Goal: Information Seeking & Learning: Find specific fact

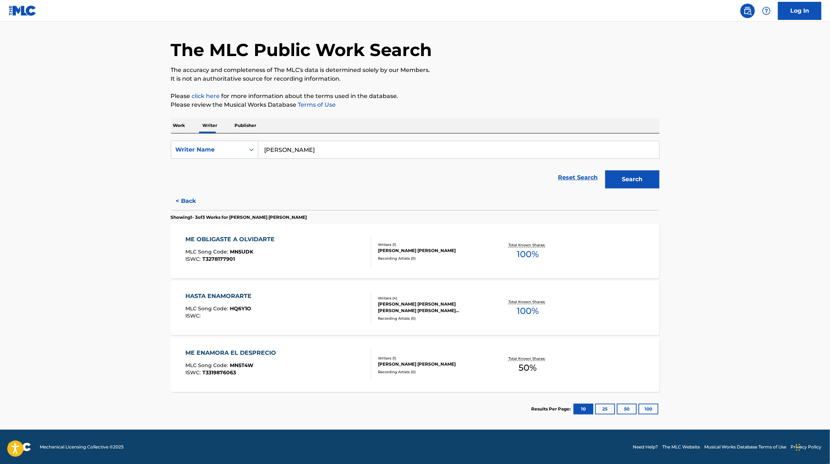
click at [318, 315] on div "HASTA ENAMORARTE MLC Song Code : HQ6Y1O ISWC :" at bounding box center [278, 308] width 186 height 33
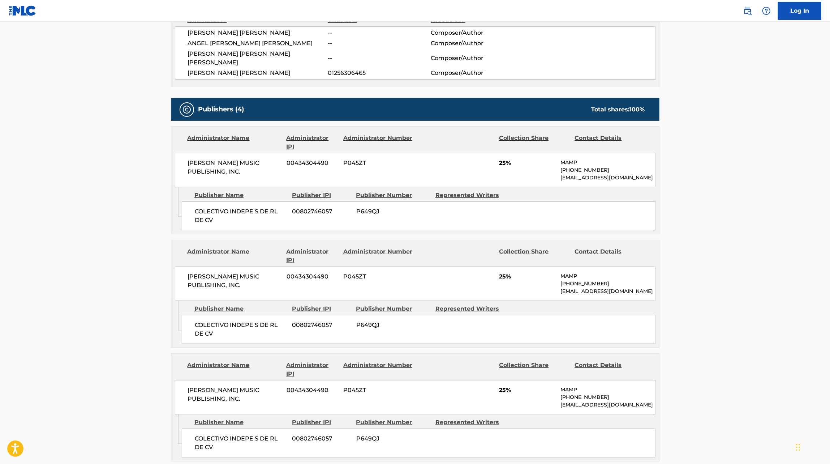
scroll to position [243, 0]
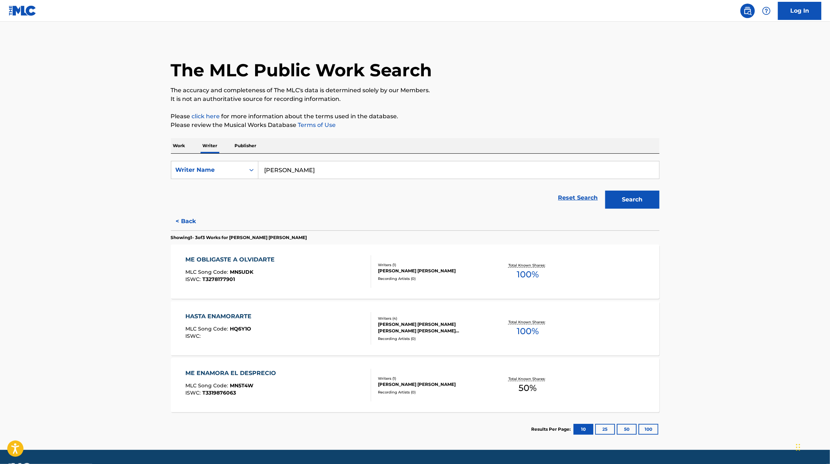
click at [325, 281] on div "ME OBLIGASTE A OLVIDARTE MLC Song Code : MN5UDK ISWC : T3278177901" at bounding box center [278, 271] width 186 height 33
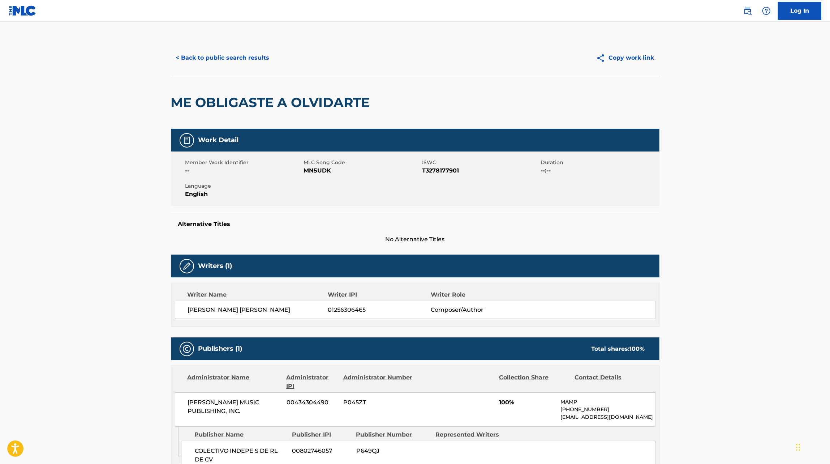
scroll to position [111, 0]
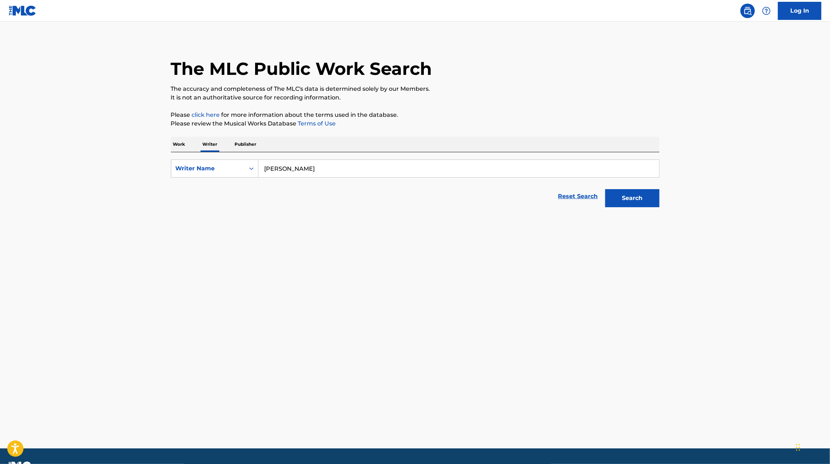
scroll to position [2, 0]
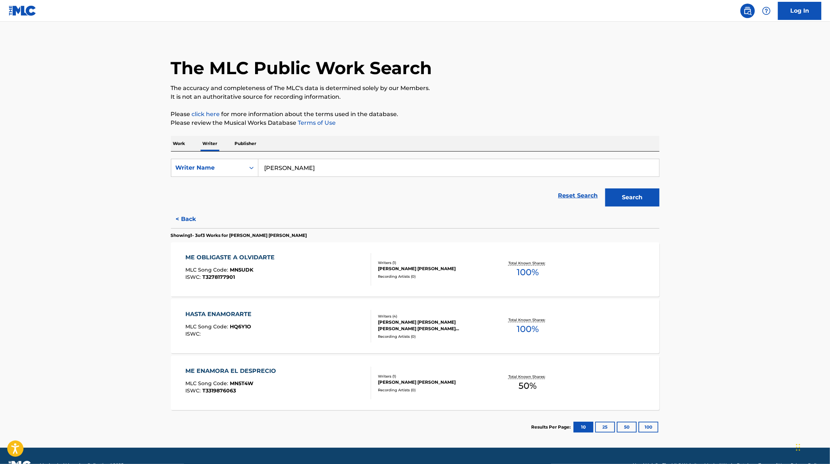
click at [308, 378] on div "ME ENAMORA EL DESPRECIO MLC Song Code : MN5T4W ISWC : T3319876063" at bounding box center [278, 383] width 186 height 33
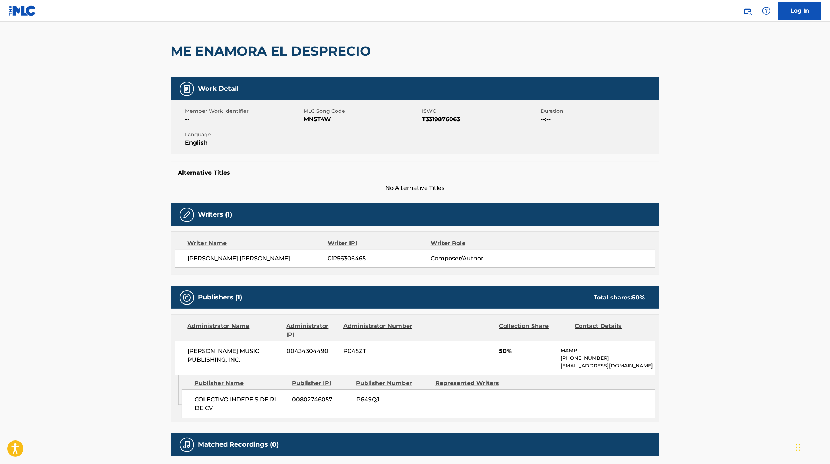
scroll to position [45, 0]
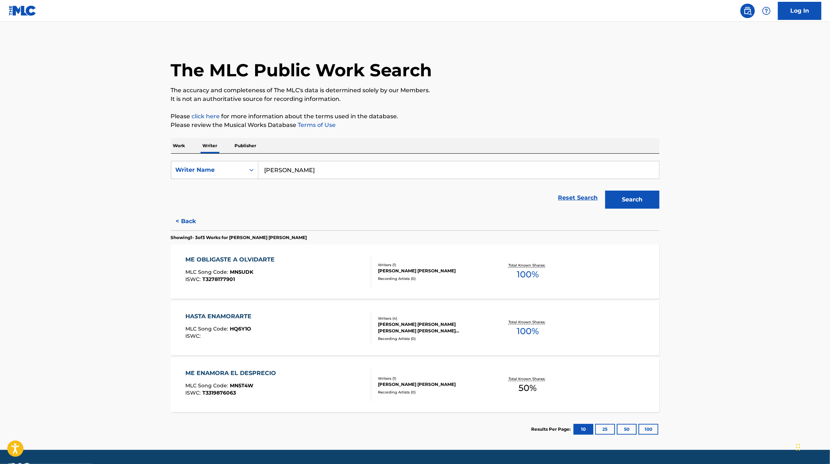
click at [296, 170] on input "[PERSON_NAME]" at bounding box center [458, 169] width 401 height 17
click at [184, 139] on p "Work" at bounding box center [179, 145] width 17 height 15
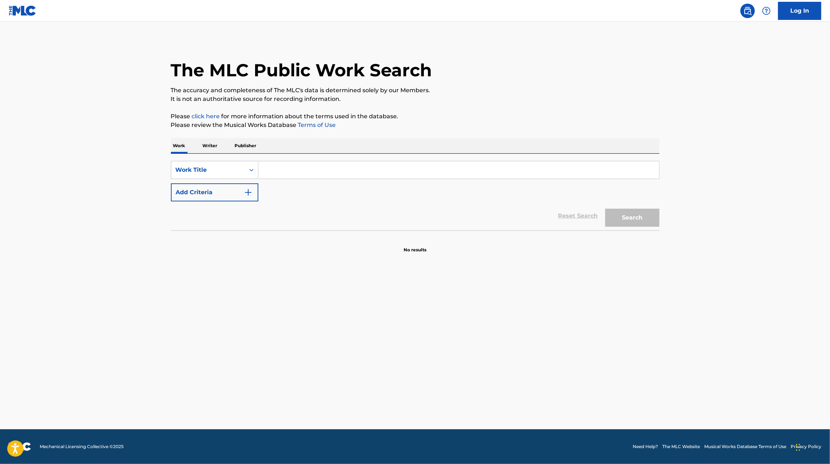
click at [284, 176] on input "Search Form" at bounding box center [458, 169] width 401 height 17
type input "lujos"
click at [606, 209] on button "Search" at bounding box center [633, 218] width 54 height 18
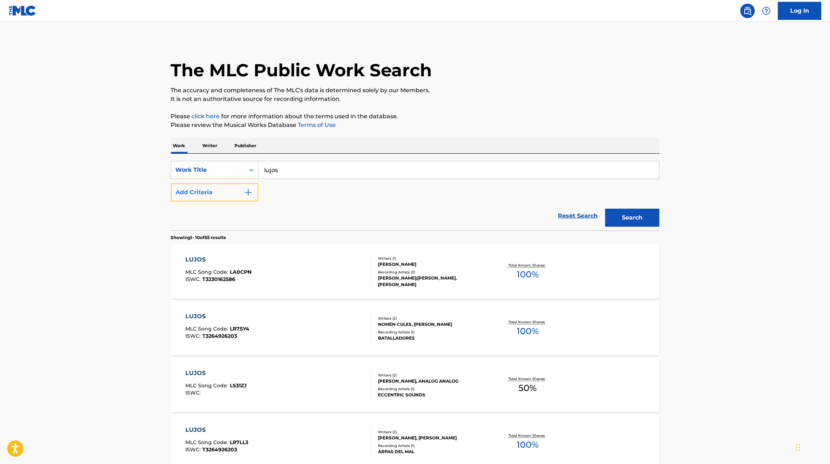
click at [226, 199] on button "Add Criteria" at bounding box center [214, 192] width 87 height 18
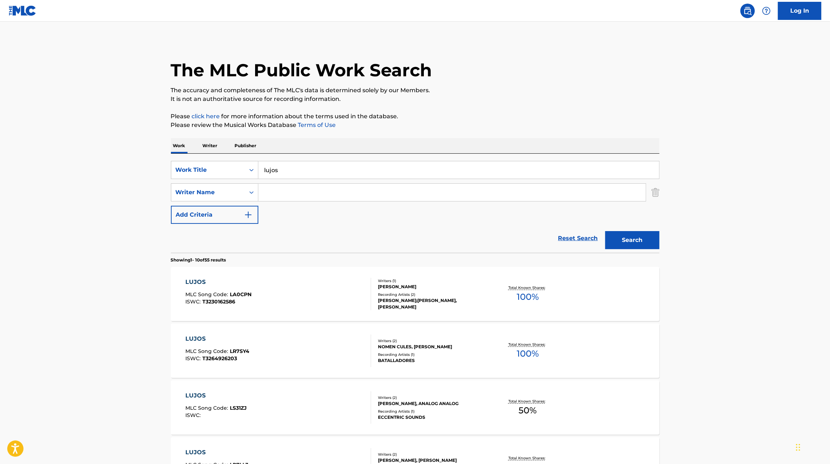
click at [310, 192] on input "Search Form" at bounding box center [452, 192] width 388 height 17
type input "pastrana"
click at [606, 231] on button "Search" at bounding box center [633, 240] width 54 height 18
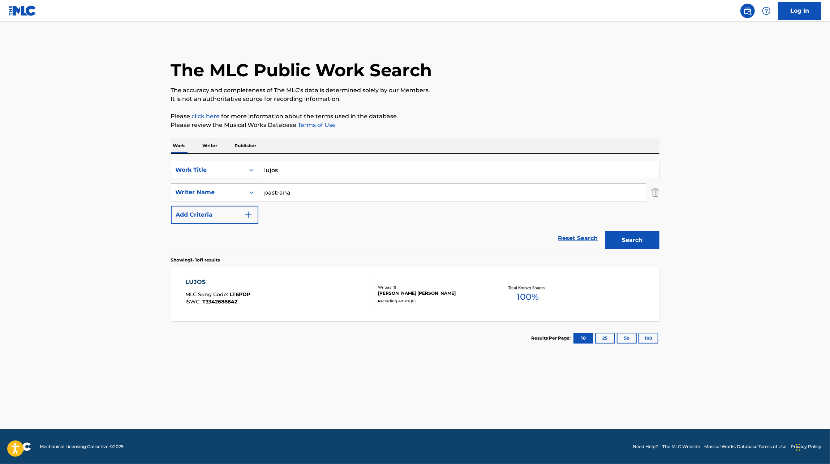
click at [345, 294] on div "LUJOS MLC Song Code : LT6PDP ISWC : T3342688642" at bounding box center [278, 294] width 186 height 33
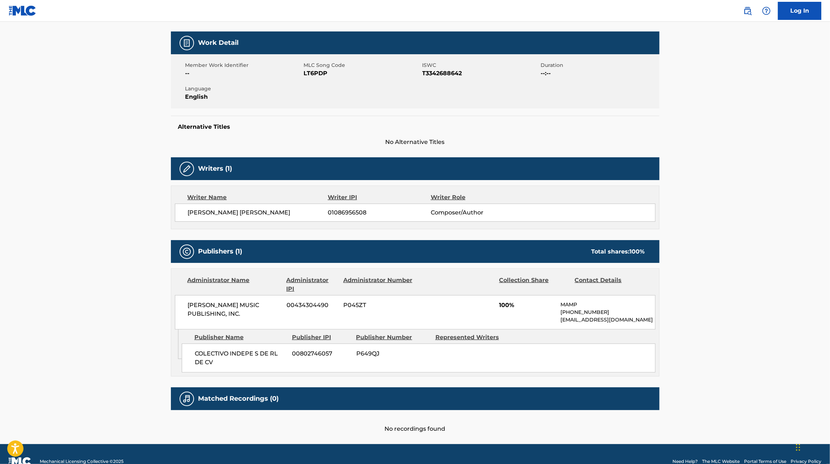
scroll to position [93, 0]
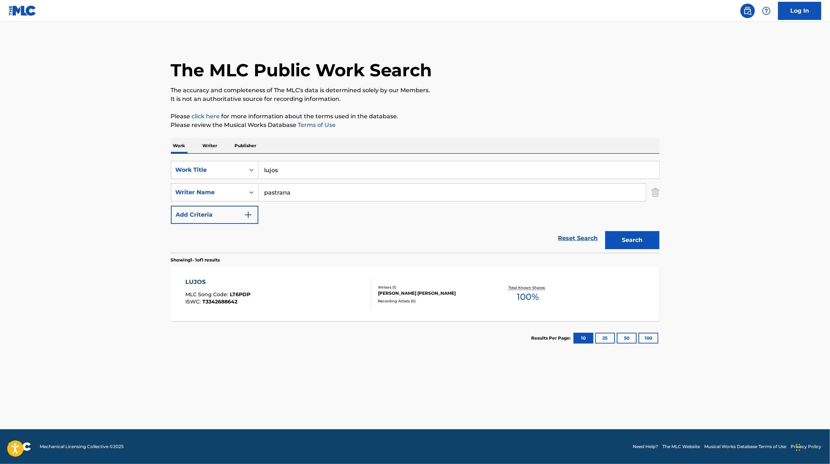
click at [277, 172] on input "lujos" at bounding box center [458, 169] width 401 height 17
type input "bugatti"
click at [278, 188] on input "pastrana" at bounding box center [452, 192] width 388 height 17
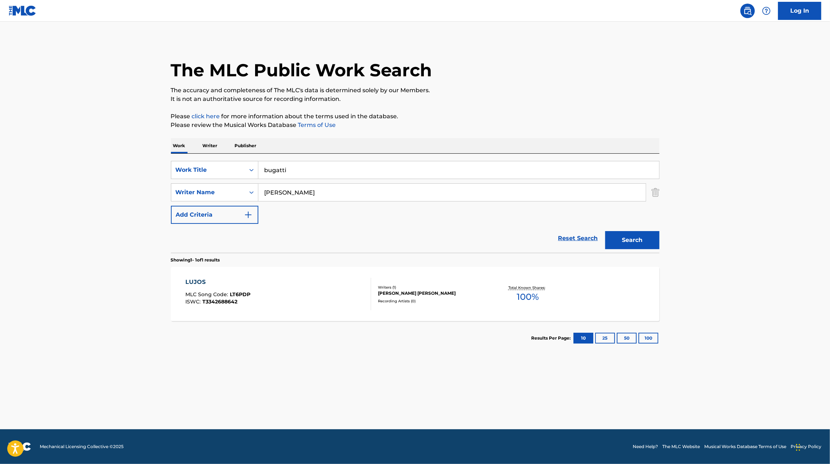
type input "[PERSON_NAME]"
click at [606, 231] on button "Search" at bounding box center [633, 240] width 54 height 18
click at [302, 294] on div "BUGATTI MLC Song Code : BE2Z11 ISWC :" at bounding box center [278, 294] width 186 height 33
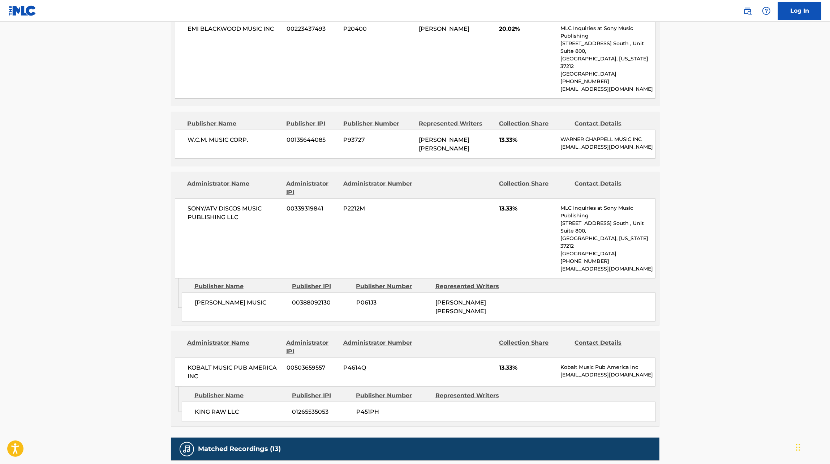
scroll to position [448, 0]
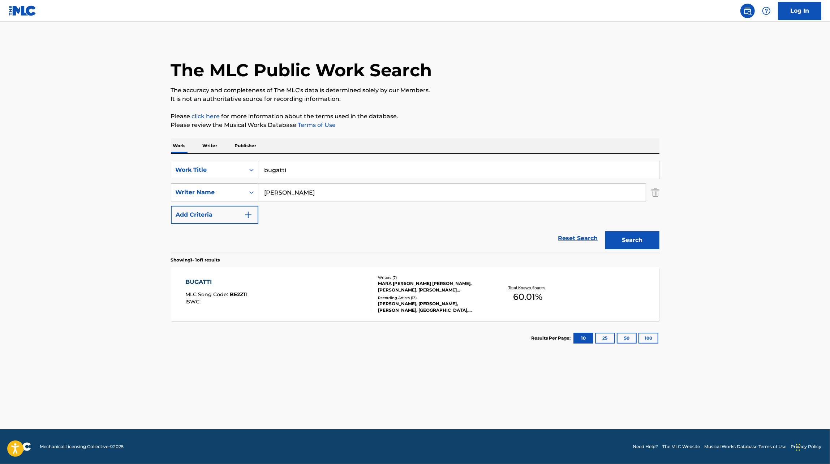
click at [281, 169] on input "bugatti" at bounding box center [458, 169] width 401 height 17
click at [290, 198] on input "[PERSON_NAME]" at bounding box center [452, 192] width 388 height 17
click at [286, 181] on div "SearchWithCriteriae820f32f-b348-4ea6-97ca-d3423f53a4e8 Work Title SearchWithCri…" at bounding box center [415, 192] width 489 height 63
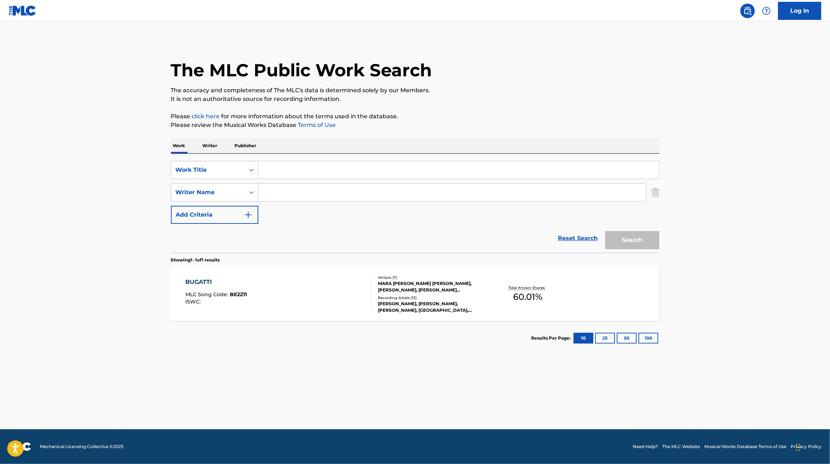
click at [286, 174] on input "Search Form" at bounding box center [458, 169] width 401 height 17
type input "con talento pa mentir"
click at [606, 231] on button "Search" at bounding box center [633, 240] width 54 height 18
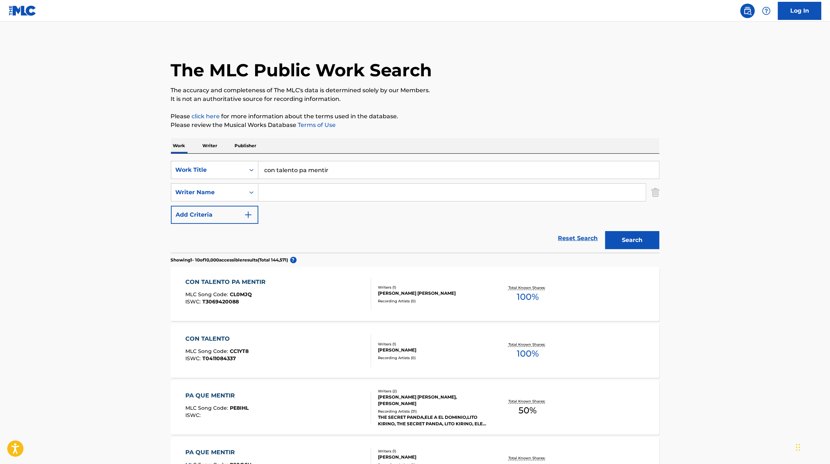
click at [331, 287] on div "CON TALENTO PA MENTIR MLC Song Code : CL0MJQ ISWC : T3069420088" at bounding box center [278, 294] width 186 height 33
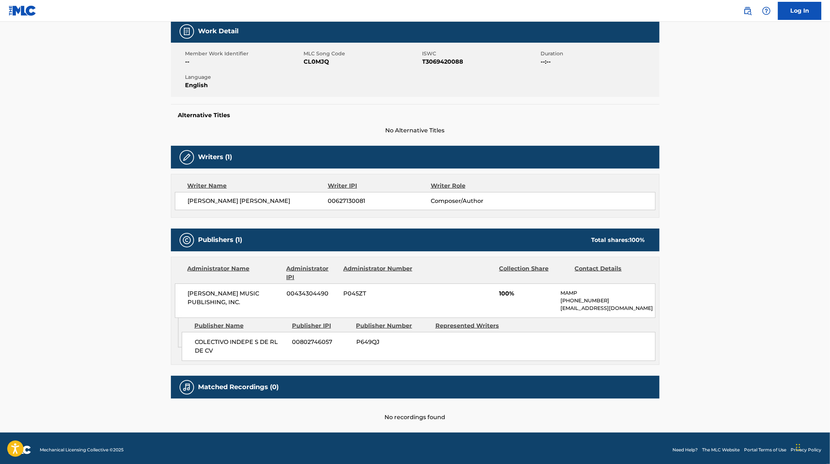
scroll to position [108, 0]
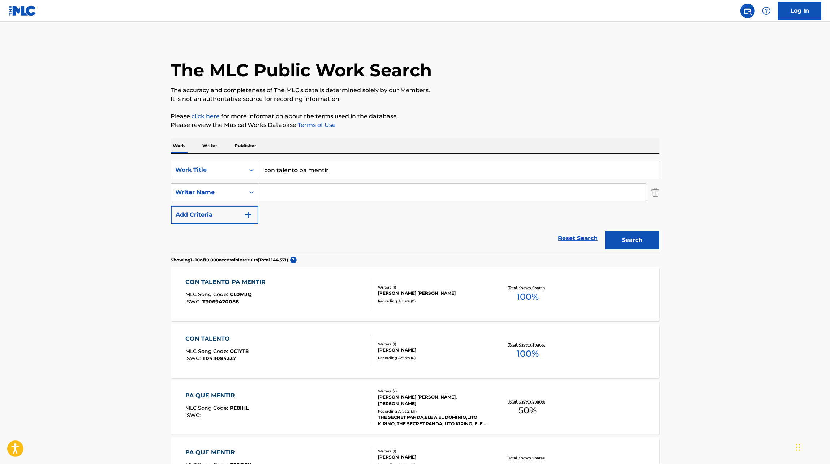
scroll to position [95, 0]
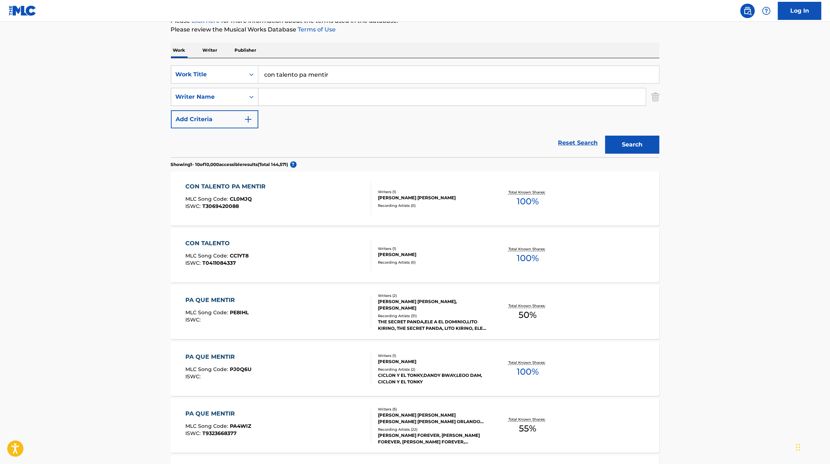
click at [302, 70] on input "con talento pa mentir" at bounding box center [458, 74] width 401 height 17
type input "los doce meses"
click at [606, 136] on button "Search" at bounding box center [633, 145] width 54 height 18
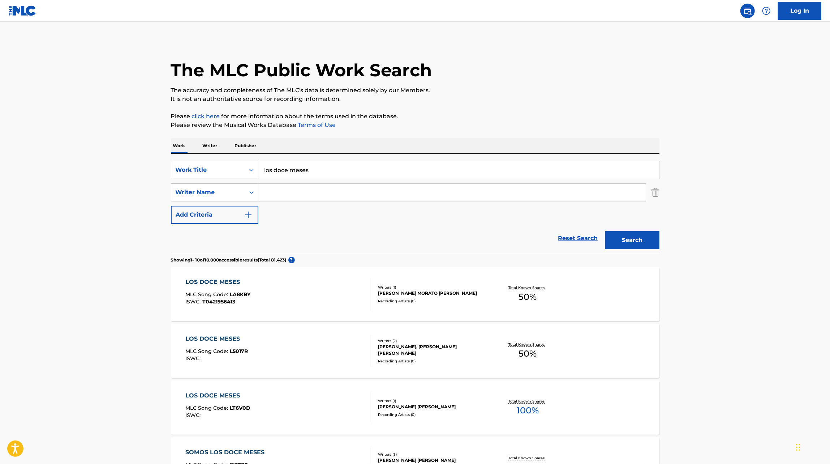
scroll to position [44, 0]
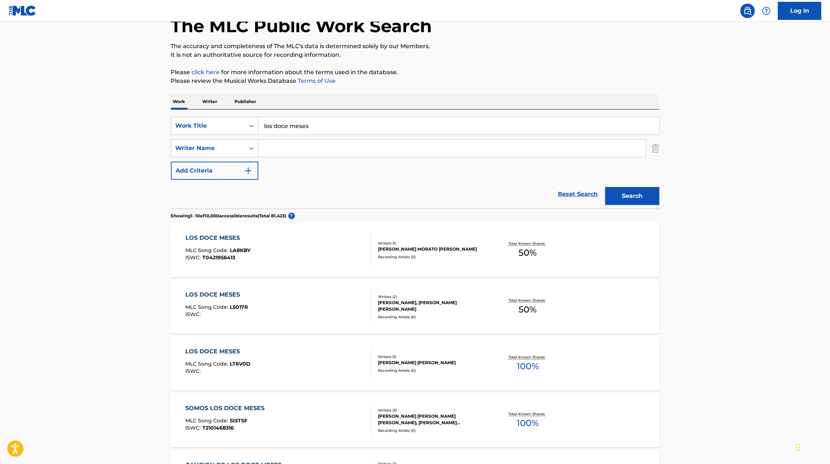
click at [305, 370] on div "LOS DOCE MESES MLC Song Code : LT6V0D ISWC :" at bounding box center [278, 363] width 186 height 33
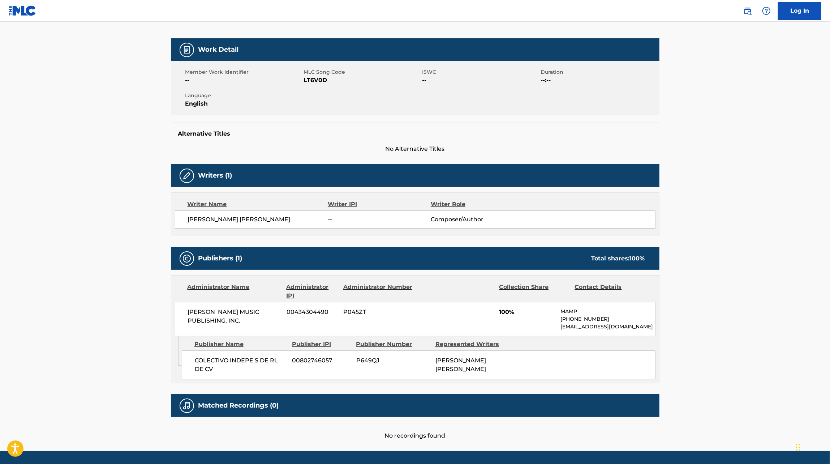
scroll to position [111, 0]
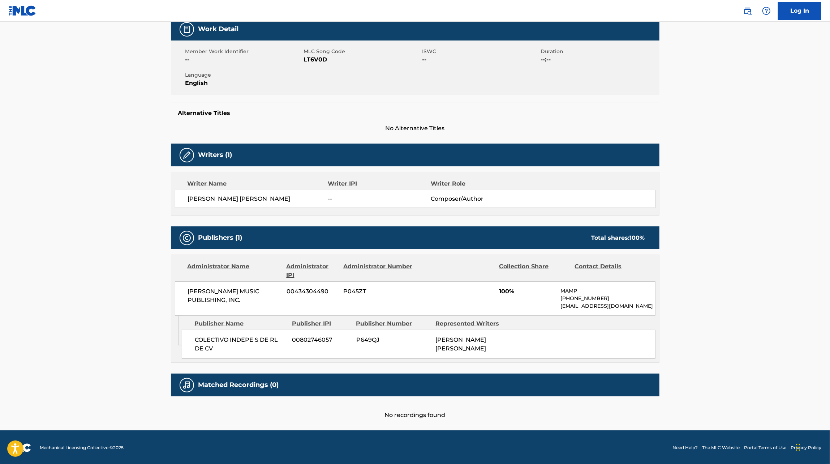
click at [319, 338] on span "00802746057" at bounding box center [321, 339] width 59 height 9
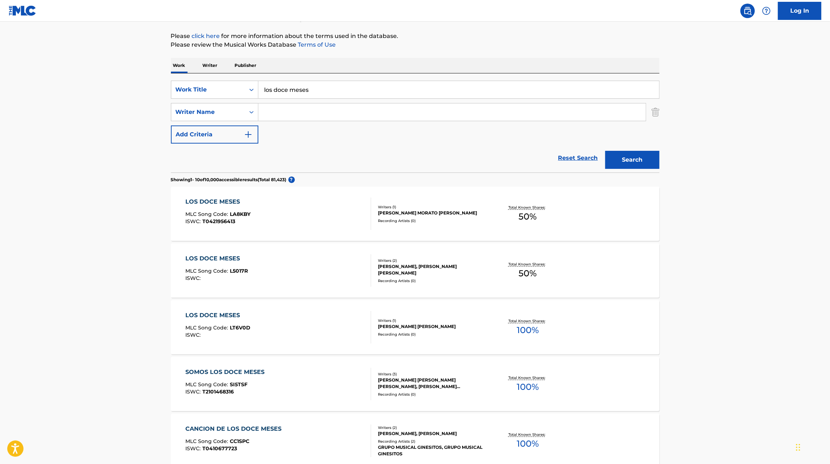
scroll to position [82, 0]
